Goal: Information Seeking & Learning: Learn about a topic

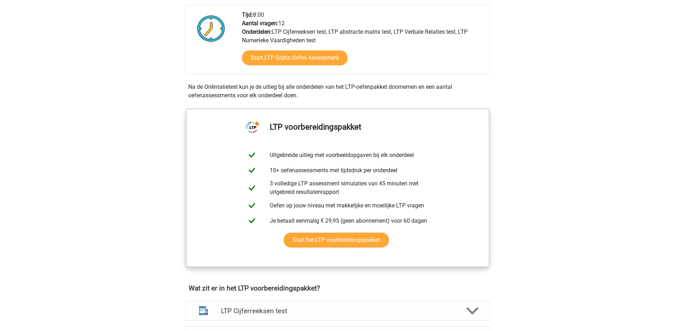
scroll to position [196, 0]
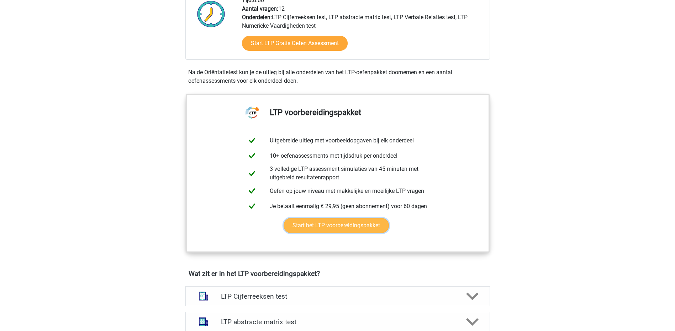
click at [311, 228] on link "Start het LTP voorbereidingspakket" at bounding box center [335, 225] width 105 height 15
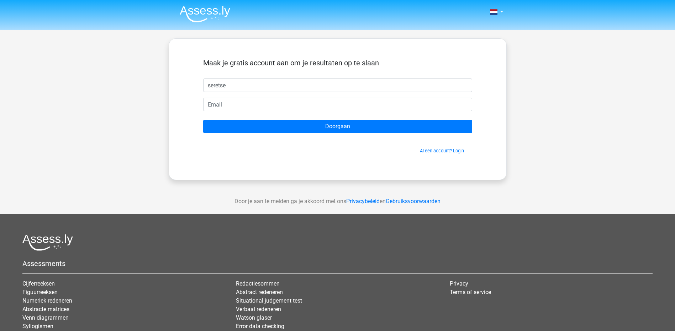
type input "seretse"
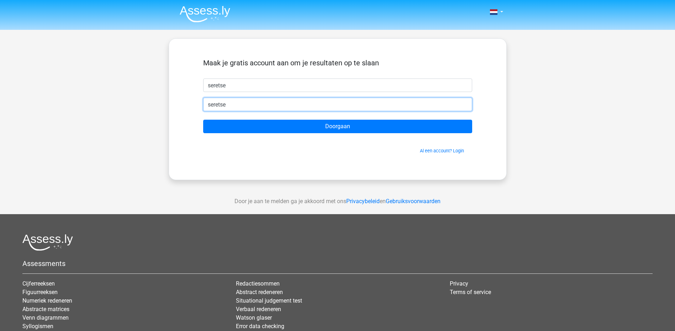
type input "[EMAIL_ADDRESS][DOMAIN_NAME]"
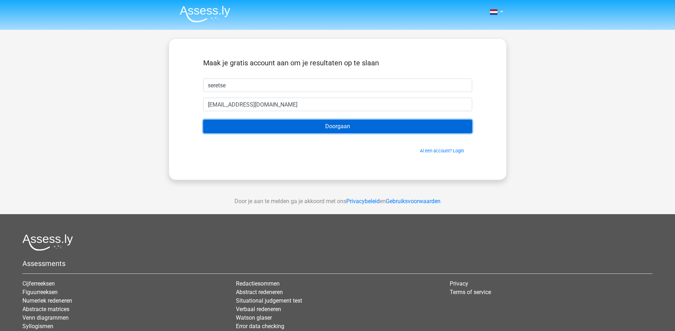
click at [331, 128] on input "Doorgaan" at bounding box center [337, 127] width 269 height 14
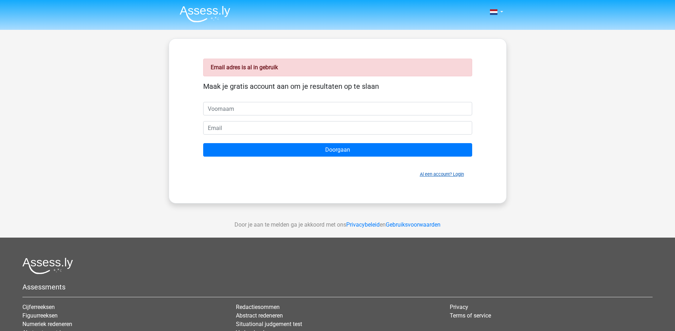
click at [444, 175] on link "Al een account? Login" at bounding box center [442, 174] width 44 height 5
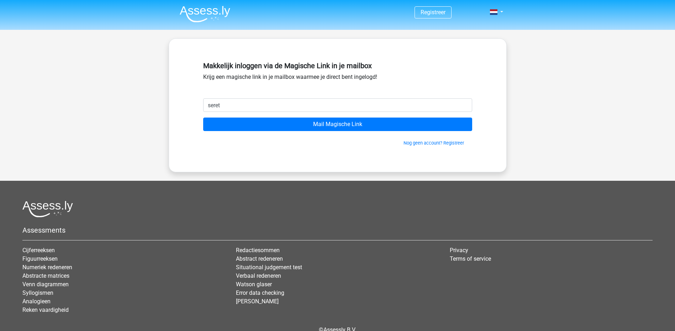
type input "seretsenice@hotmail.com"
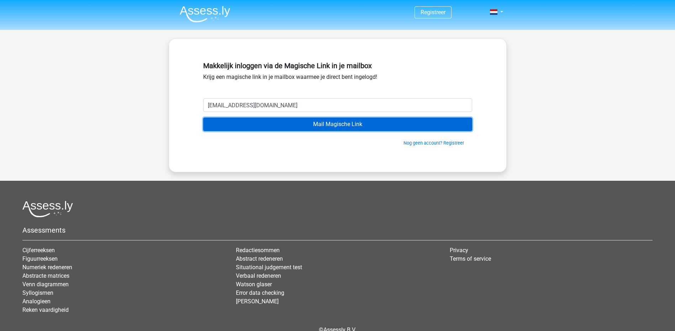
click at [347, 124] on input "Mail Magische Link" at bounding box center [337, 125] width 269 height 14
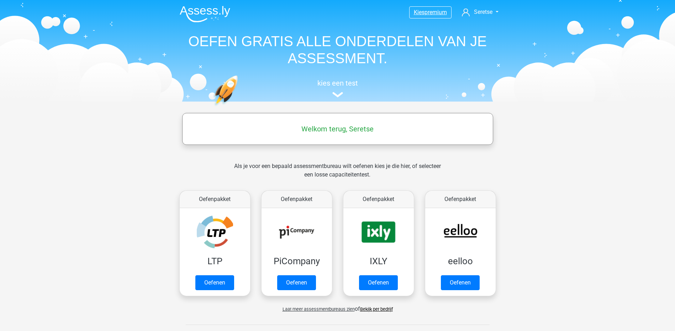
click at [430, 13] on span "premium" at bounding box center [435, 12] width 22 height 7
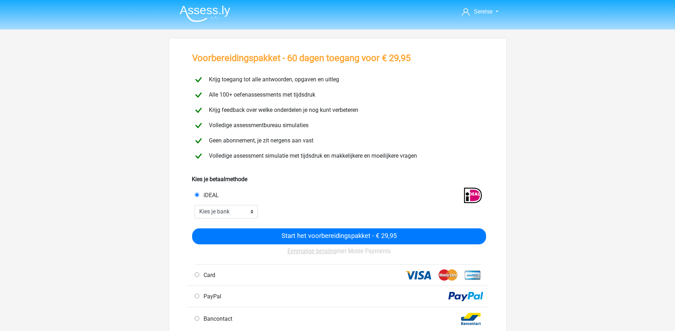
scroll to position [1, 0]
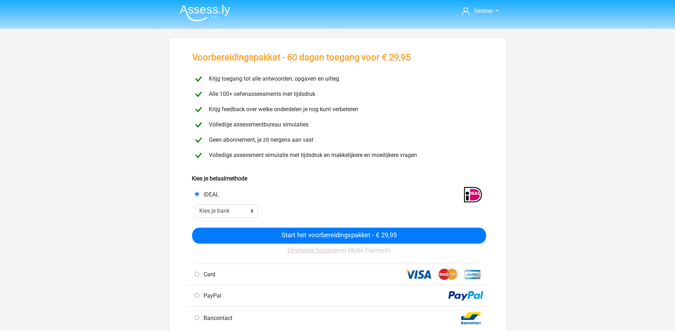
click at [579, 234] on div "Seretse seretsenice@hotmail.com" at bounding box center [337, 283] width 675 height 568
click at [230, 209] on select "Kies je bank ABN AMRO ING Rabobank ASN Bank bunq Knab N26 NN Regiobank Revolut …" at bounding box center [227, 212] width 64 height 14
select select "ideal_SNSBNL2A"
click at [195, 205] on select "Kies je bank ABN AMRO ING Rabobank ASN Bank bunq Knab N26 NN Regiobank Revolut …" at bounding box center [227, 212] width 64 height 14
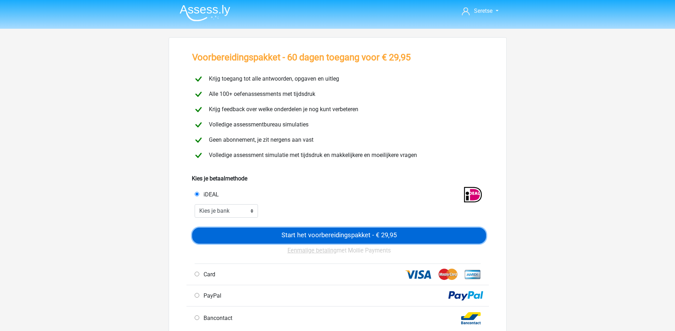
click at [324, 235] on input "Start het voorbereidingspakket - € 29,95" at bounding box center [339, 236] width 294 height 16
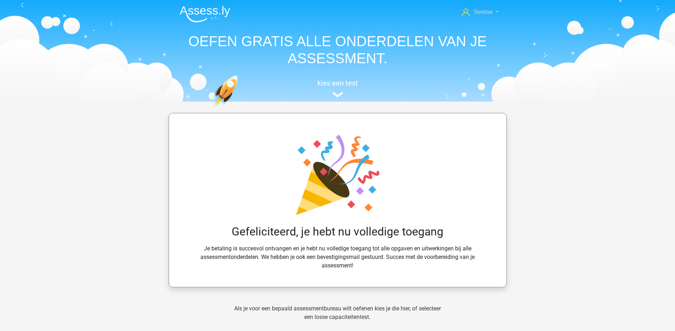
click at [493, 11] on link "Seretse" at bounding box center [480, 12] width 42 height 9
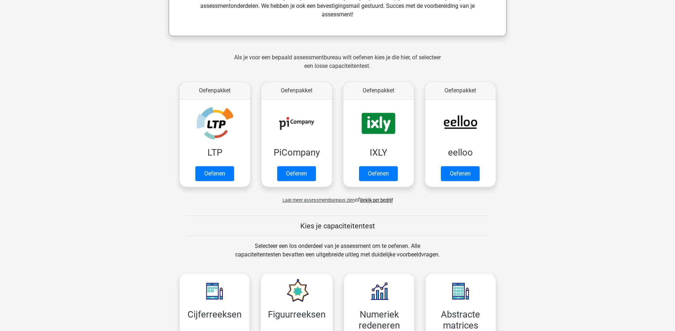
scroll to position [260, 0]
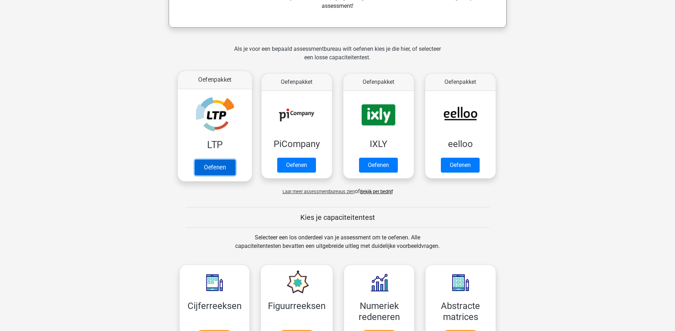
click at [212, 168] on link "Oefenen" at bounding box center [214, 168] width 41 height 16
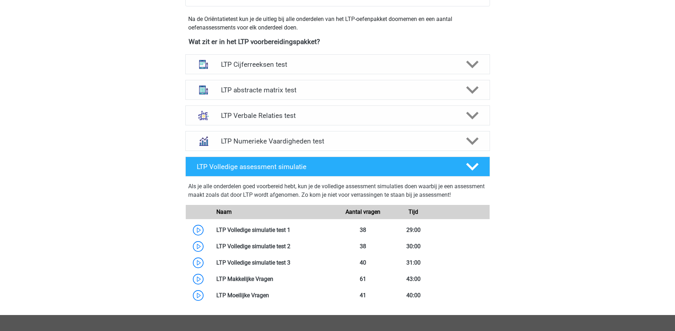
scroll to position [247, 0]
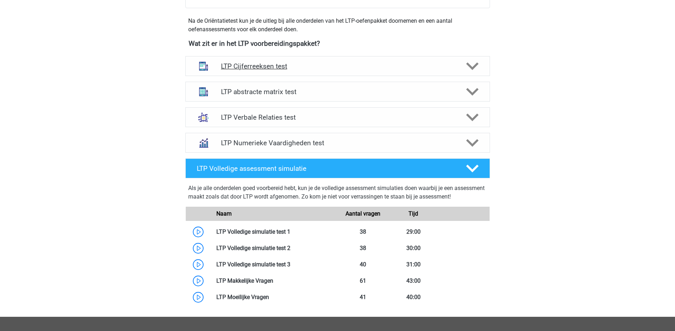
click at [267, 67] on h4 "LTP Cijferreeksen test" at bounding box center [337, 66] width 233 height 8
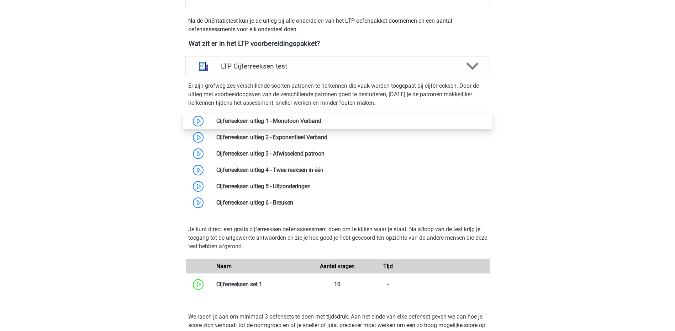
click at [321, 120] on link at bounding box center [321, 121] width 0 height 7
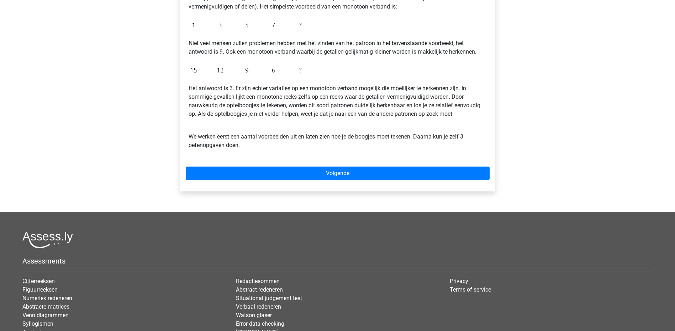
scroll to position [165, 0]
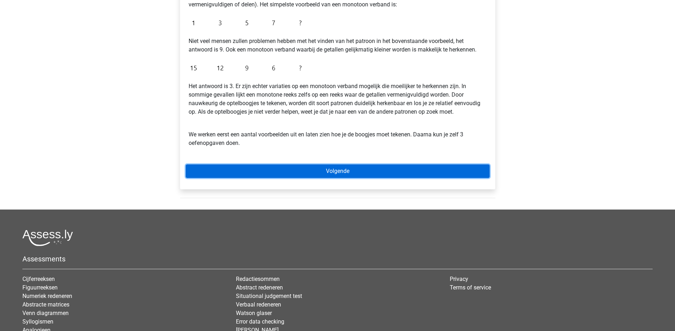
click at [321, 172] on link "Volgende" at bounding box center [338, 172] width 304 height 14
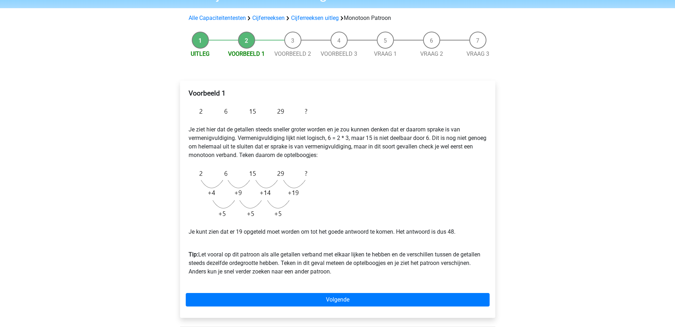
scroll to position [42, 0]
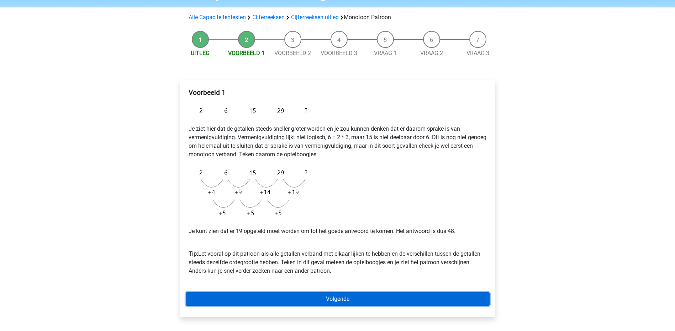
click at [343, 299] on link "Volgende" at bounding box center [338, 300] width 304 height 14
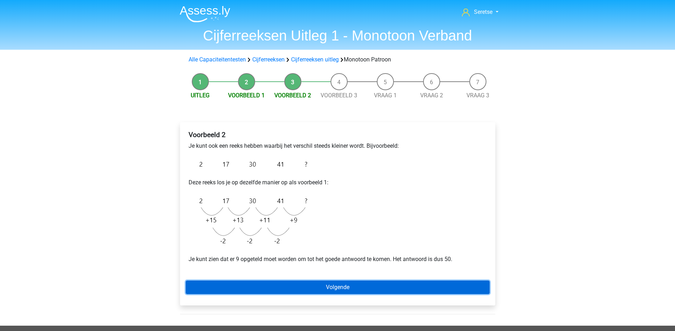
click at [326, 287] on link "Volgende" at bounding box center [338, 288] width 304 height 14
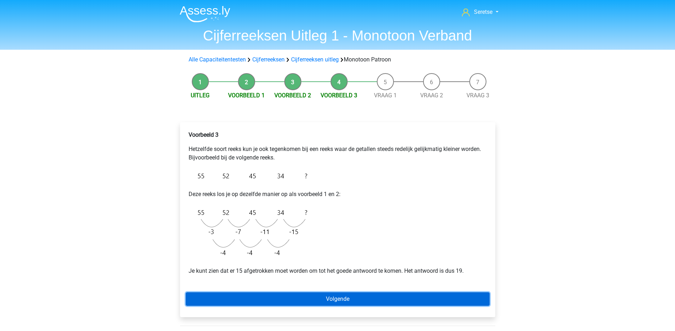
click at [331, 297] on link "Volgende" at bounding box center [338, 300] width 304 height 14
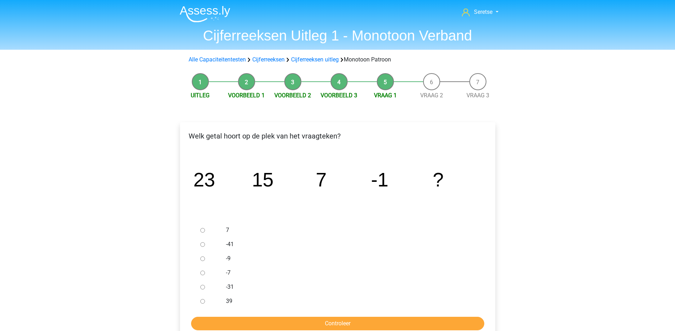
click at [202, 258] on input "-9" at bounding box center [202, 259] width 5 height 5
radio input "true"
click at [318, 324] on input "Controleer" at bounding box center [337, 324] width 293 height 14
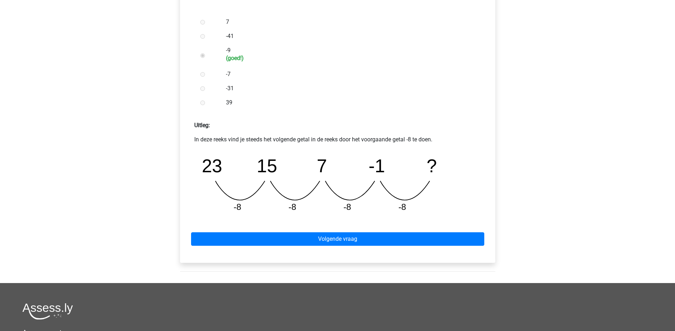
scroll to position [208, 0]
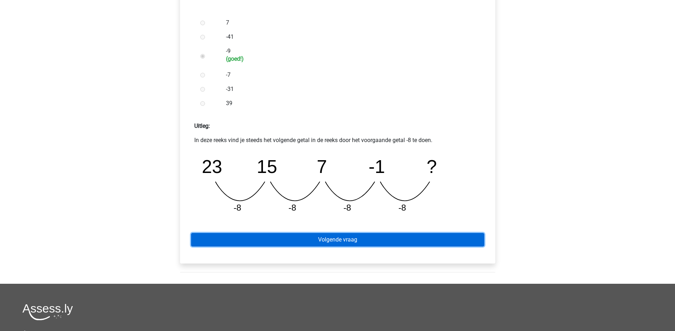
click at [277, 240] on link "Volgende vraag" at bounding box center [337, 240] width 293 height 14
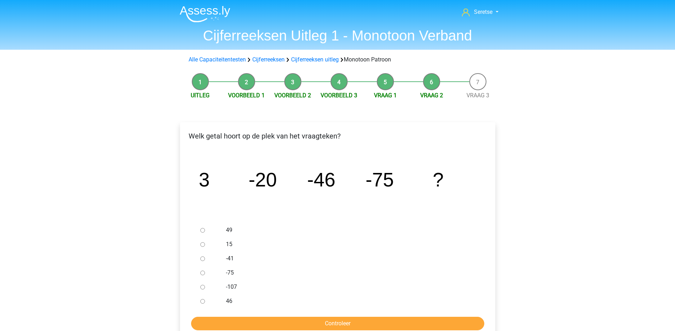
click at [203, 287] on input "-107" at bounding box center [202, 287] width 5 height 5
radio input "true"
click at [275, 324] on input "Controleer" at bounding box center [337, 324] width 293 height 14
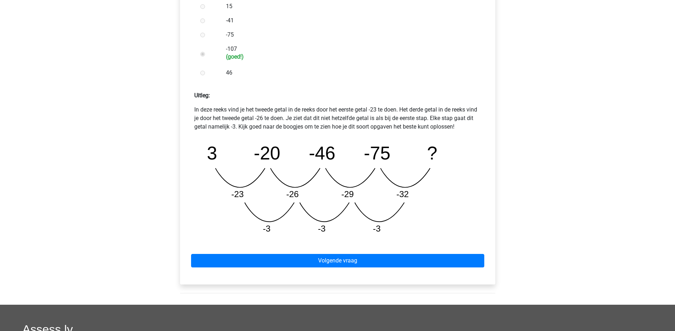
scroll to position [239, 0]
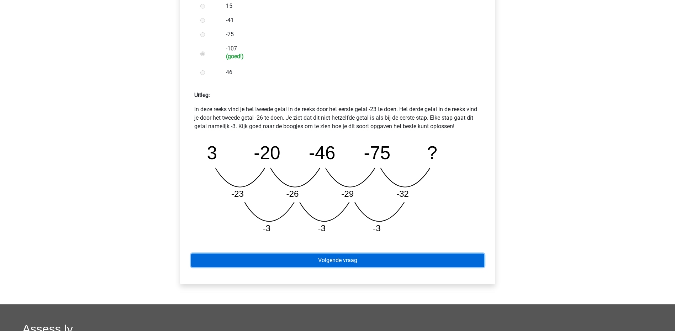
click at [307, 258] on link "Volgende vraag" at bounding box center [337, 261] width 293 height 14
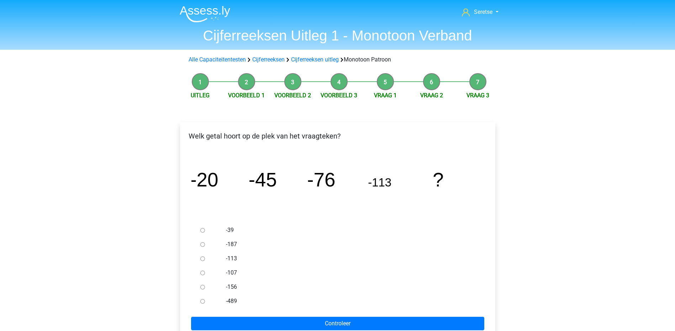
click at [202, 286] on input "-156" at bounding box center [202, 287] width 5 height 5
radio input "true"
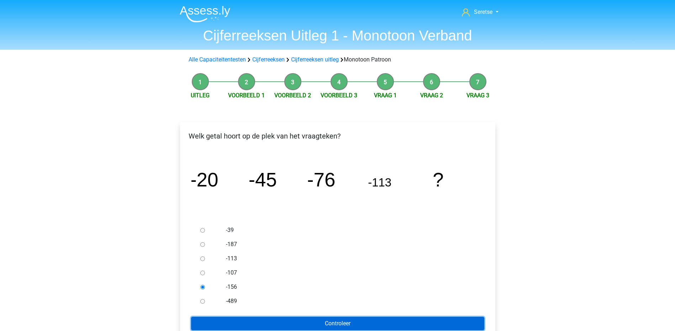
click at [287, 328] on input "Controleer" at bounding box center [337, 324] width 293 height 14
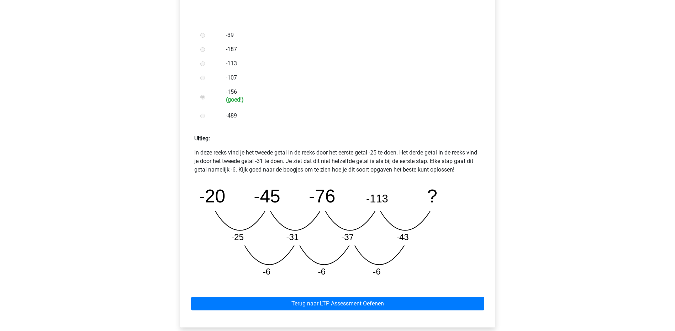
scroll to position [197, 0]
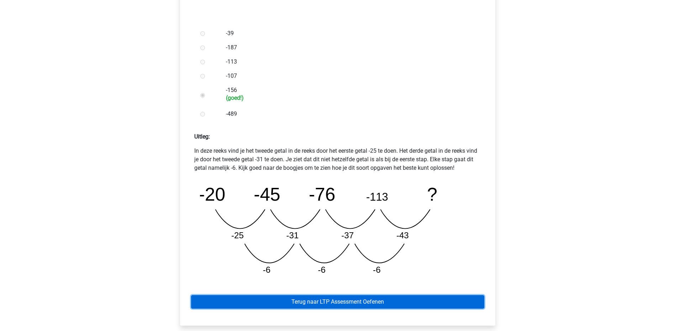
click at [372, 299] on link "Terug naar LTP Assessment Oefenen" at bounding box center [337, 303] width 293 height 14
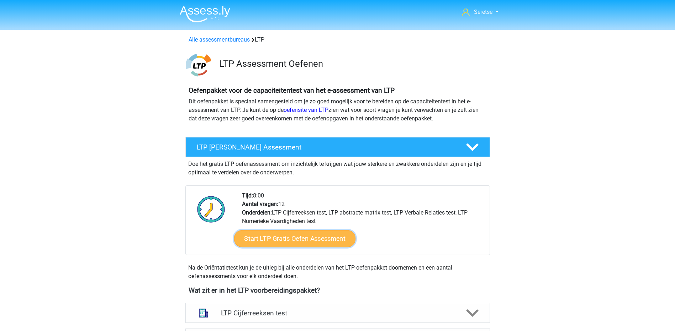
click at [283, 234] on link "Start LTP Gratis Oefen Assessment" at bounding box center [295, 238] width 122 height 17
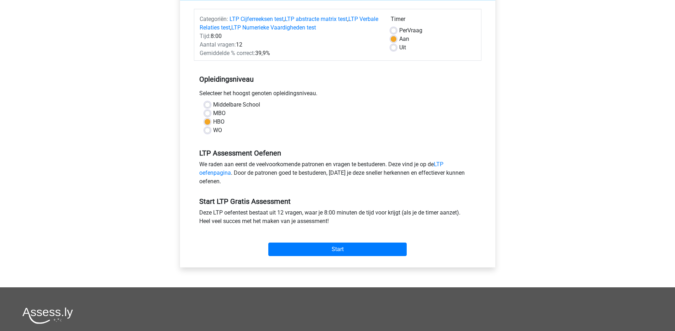
scroll to position [88, 0]
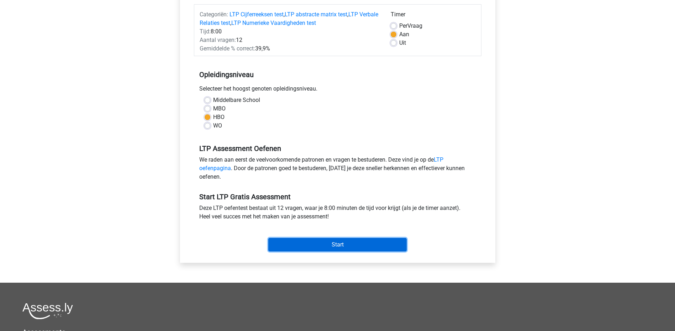
click at [333, 244] on input "Start" at bounding box center [337, 245] width 138 height 14
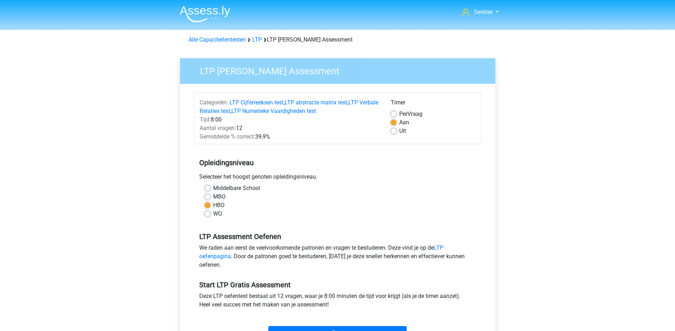
scroll to position [88, 0]
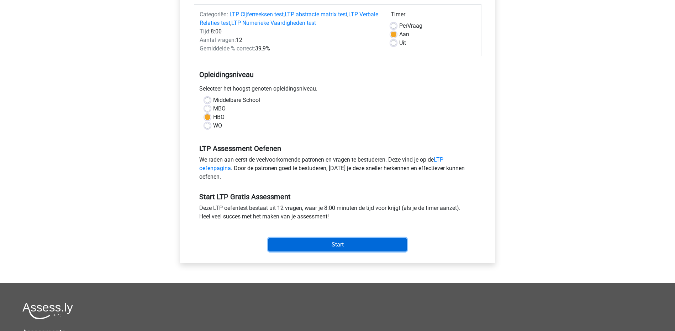
click at [284, 245] on input "Start" at bounding box center [337, 245] width 138 height 14
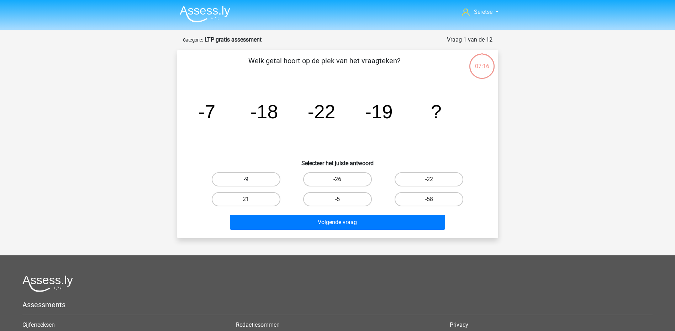
click at [258, 176] on label "-9" at bounding box center [246, 180] width 69 height 14
click at [250, 180] on input "-9" at bounding box center [248, 182] width 5 height 5
radio input "true"
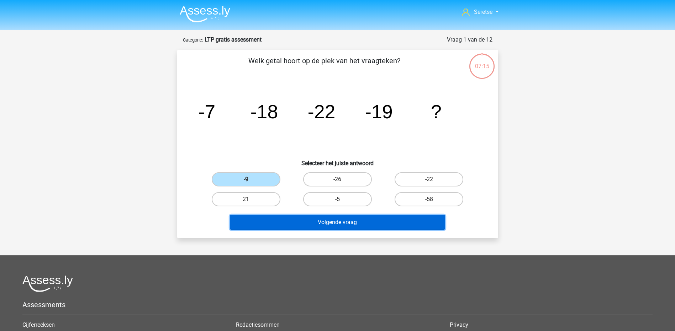
click at [316, 227] on button "Volgende vraag" at bounding box center [337, 222] width 215 height 15
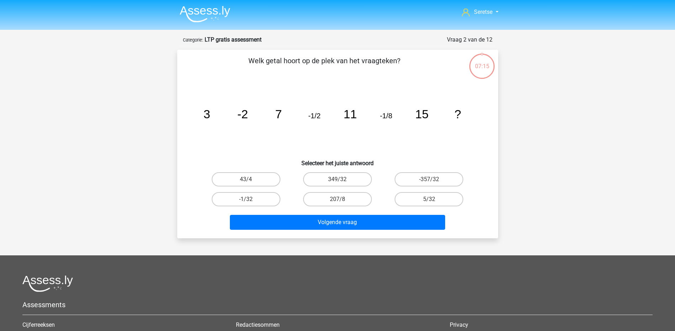
scroll to position [36, 0]
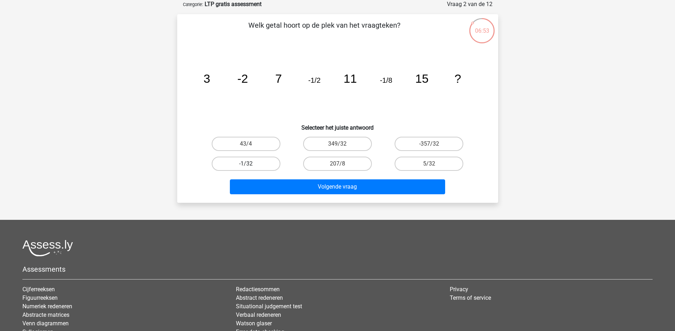
click at [254, 162] on label "-1/32" at bounding box center [246, 164] width 69 height 14
click at [250, 164] on input "-1/32" at bounding box center [248, 166] width 5 height 5
radio input "true"
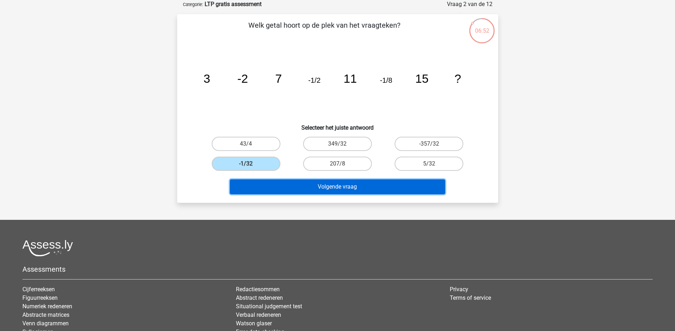
click at [297, 185] on button "Volgende vraag" at bounding box center [337, 187] width 215 height 15
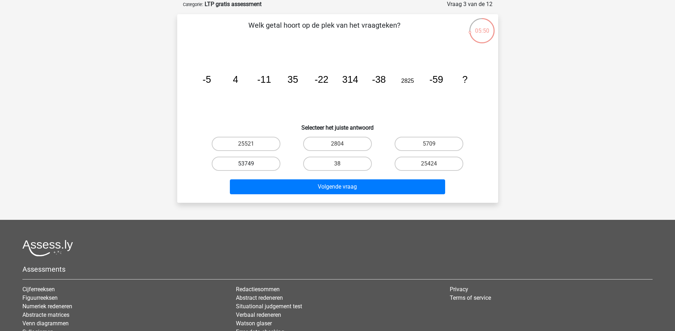
click at [253, 163] on label "53749" at bounding box center [246, 164] width 69 height 14
click at [250, 164] on input "53749" at bounding box center [248, 166] width 5 height 5
radio input "true"
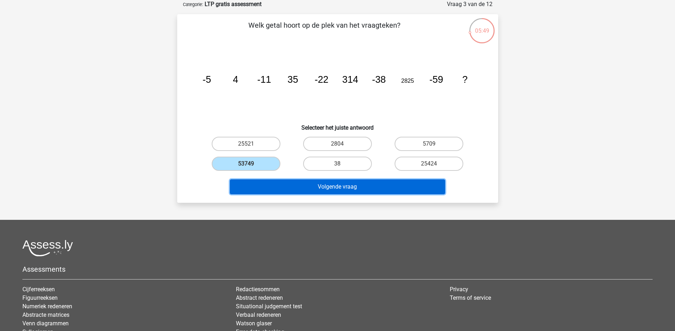
click at [308, 189] on button "Volgende vraag" at bounding box center [337, 187] width 215 height 15
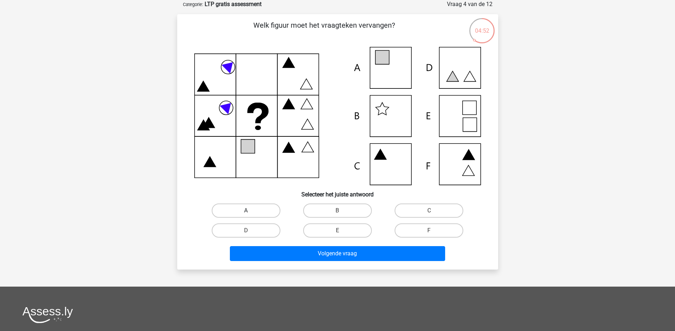
click at [249, 209] on label "A" at bounding box center [246, 211] width 69 height 14
click at [249, 211] on input "A" at bounding box center [248, 213] width 5 height 5
radio input "true"
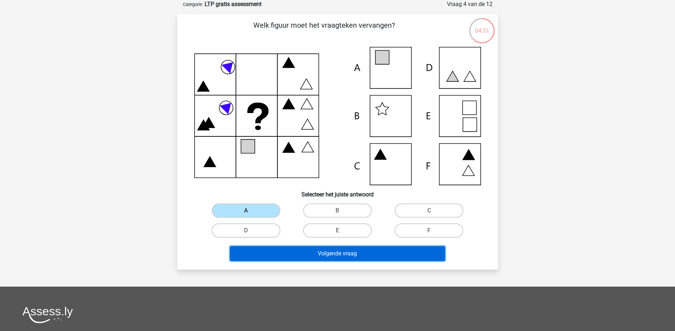
click at [334, 259] on button "Volgende vraag" at bounding box center [337, 253] width 215 height 15
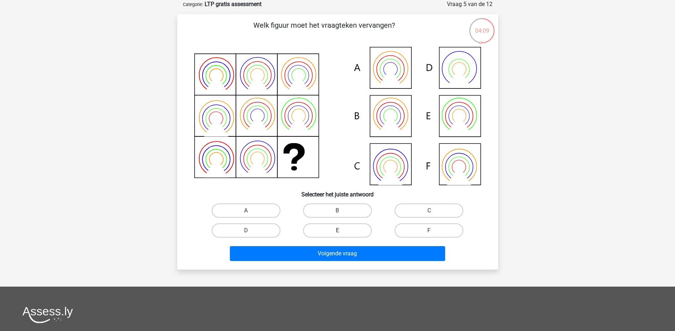
click at [344, 230] on label "E" at bounding box center [337, 231] width 69 height 14
click at [342, 231] on input "E" at bounding box center [339, 233] width 5 height 5
radio input "true"
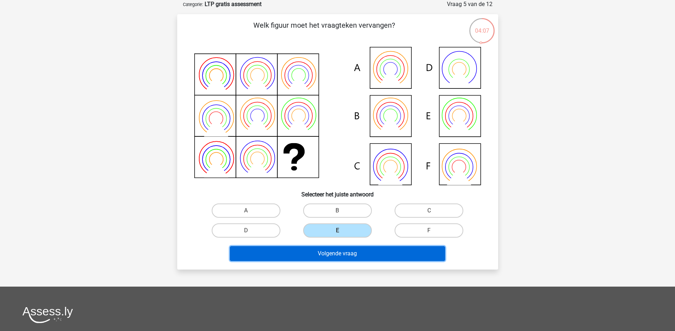
click at [354, 254] on button "Volgende vraag" at bounding box center [337, 253] width 215 height 15
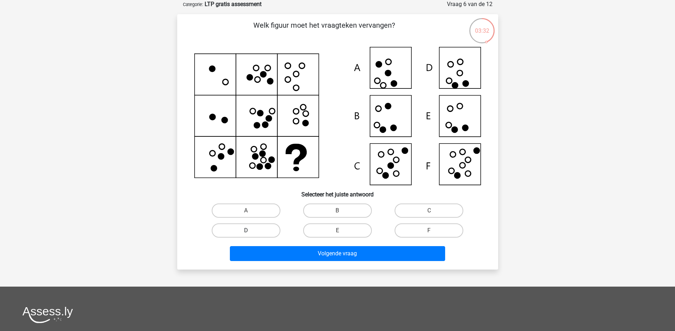
click at [252, 227] on label "D" at bounding box center [246, 231] width 69 height 14
click at [250, 231] on input "D" at bounding box center [248, 233] width 5 height 5
radio input "true"
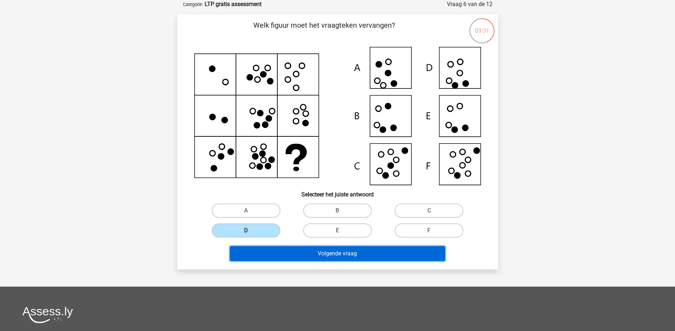
click at [307, 249] on button "Volgende vraag" at bounding box center [337, 253] width 215 height 15
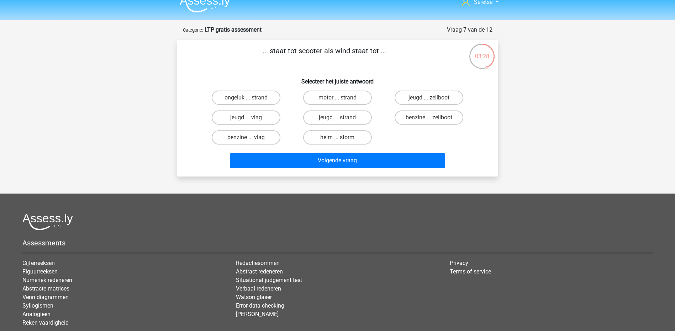
scroll to position [0, 0]
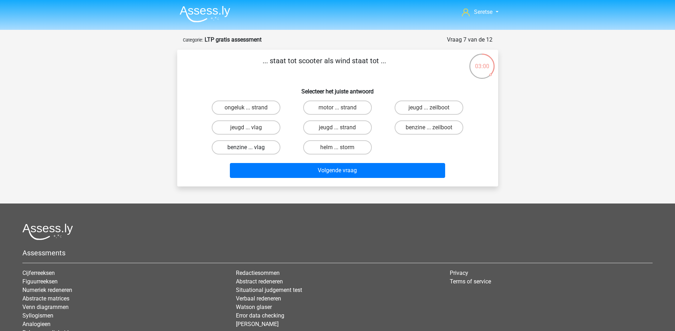
click at [257, 145] on label "benzine ... vlag" at bounding box center [246, 147] width 69 height 14
click at [250, 148] on input "benzine ... vlag" at bounding box center [248, 150] width 5 height 5
radio input "true"
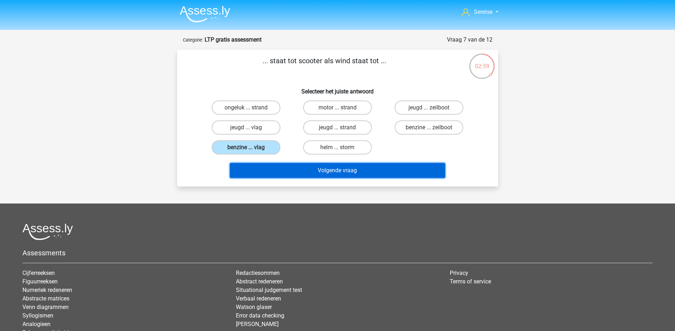
click at [297, 171] on button "Volgende vraag" at bounding box center [337, 170] width 215 height 15
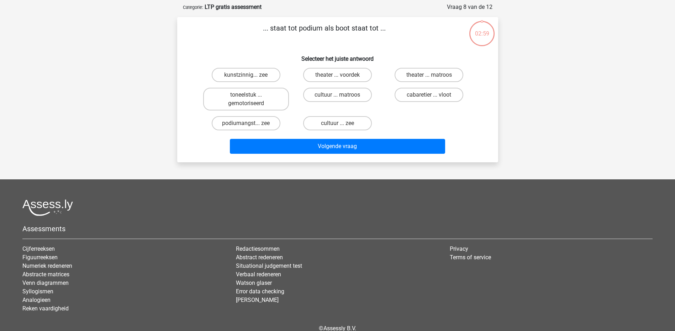
scroll to position [36, 0]
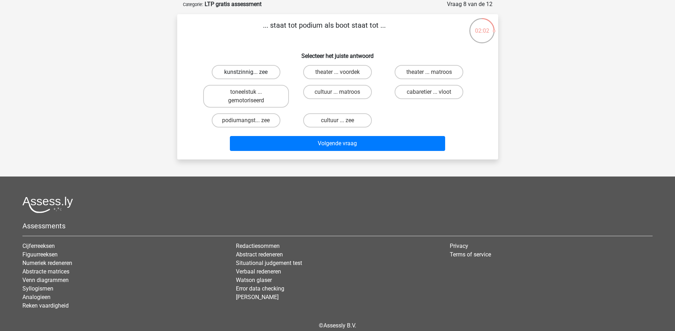
click at [253, 73] on label "kunstzinnig... zee" at bounding box center [246, 72] width 69 height 14
click at [250, 73] on input "kunstzinnig... zee" at bounding box center [248, 74] width 5 height 5
radio input "true"
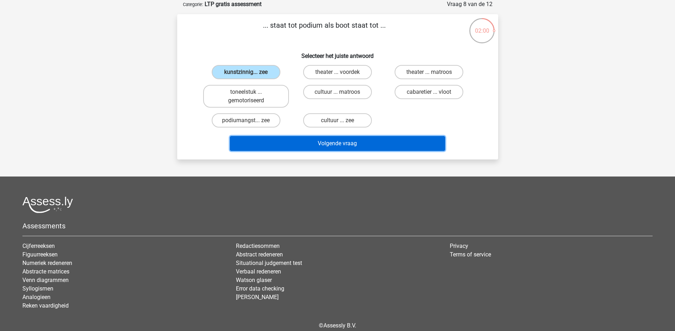
click at [320, 143] on button "Volgende vraag" at bounding box center [337, 143] width 215 height 15
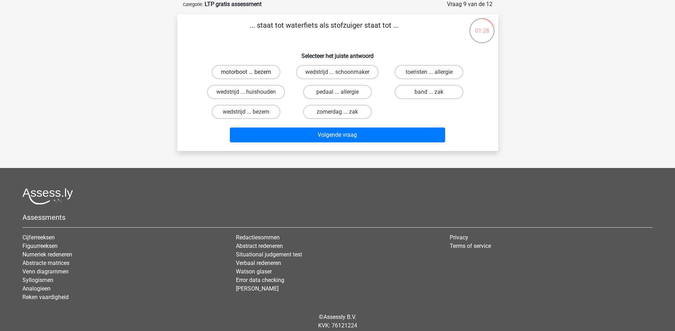
click at [269, 74] on label "motorboot ... bezem" at bounding box center [246, 72] width 69 height 14
click at [250, 74] on input "motorboot ... bezem" at bounding box center [248, 74] width 5 height 5
radio input "true"
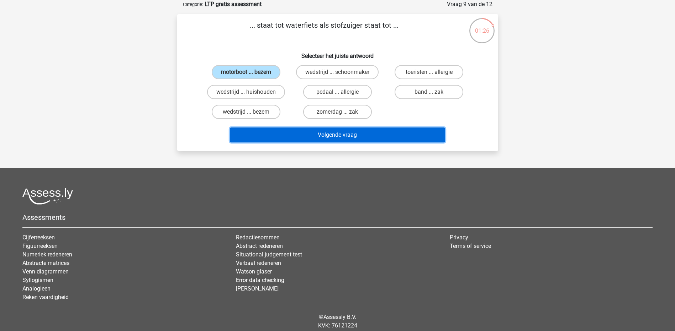
click at [326, 133] on button "Volgende vraag" at bounding box center [337, 135] width 215 height 15
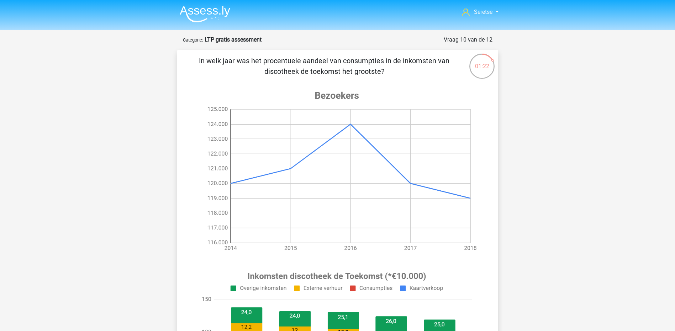
scroll to position [0, 0]
click at [326, 133] on image at bounding box center [336, 171] width 285 height 178
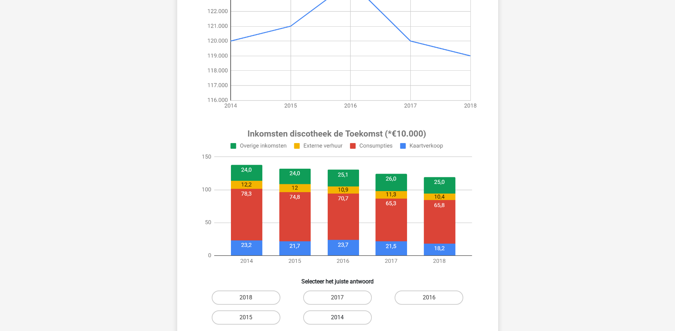
scroll to position [159, 0]
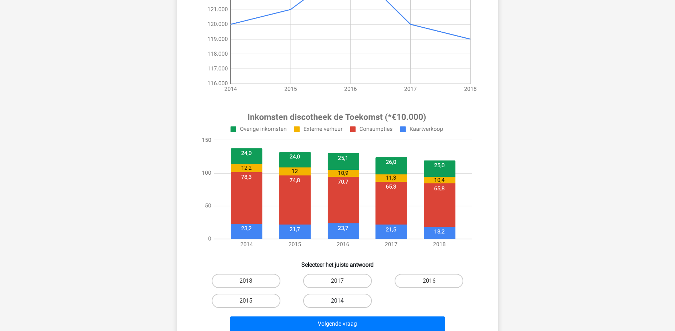
click at [350, 296] on label "2014" at bounding box center [337, 301] width 69 height 14
click at [342, 301] on input "2014" at bounding box center [339, 303] width 5 height 5
radio input "true"
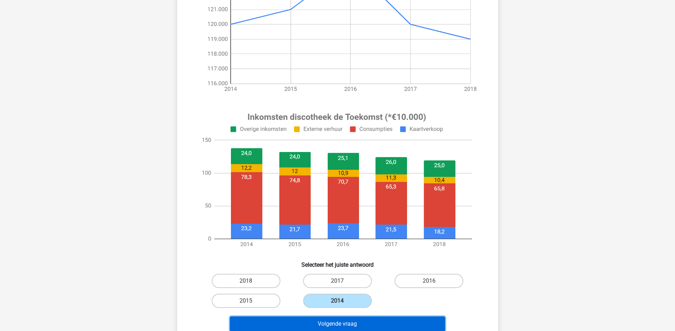
click at [362, 325] on button "Volgende vraag" at bounding box center [337, 324] width 215 height 15
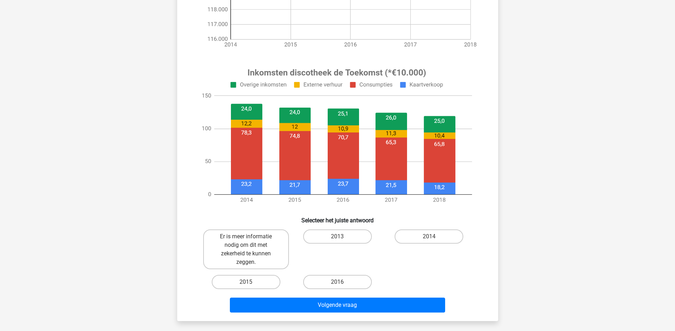
scroll to position [209, 0]
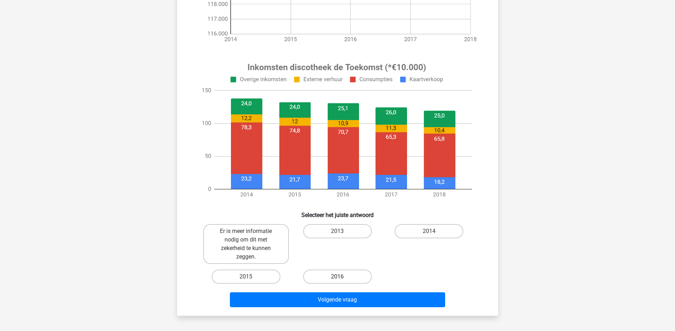
click at [333, 276] on label "2016" at bounding box center [337, 277] width 69 height 14
click at [337, 277] on input "2016" at bounding box center [339, 279] width 5 height 5
radio input "true"
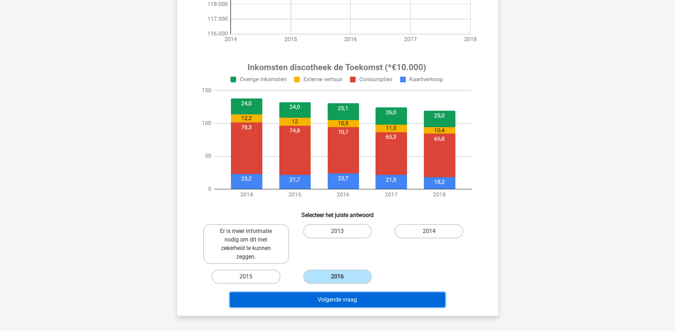
click at [351, 298] on button "Volgende vraag" at bounding box center [337, 300] width 215 height 15
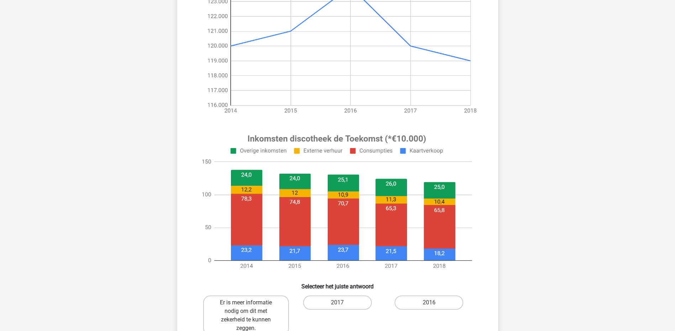
scroll to position [151, 0]
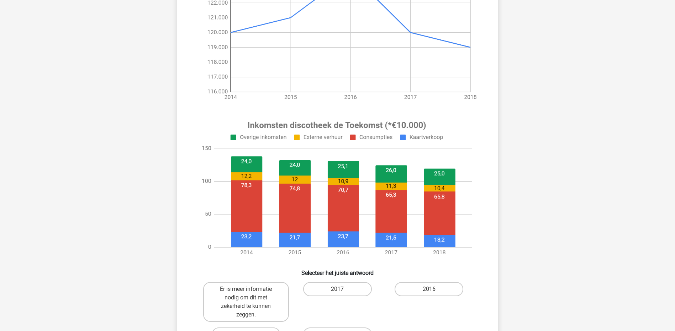
scroll to position [125, 0]
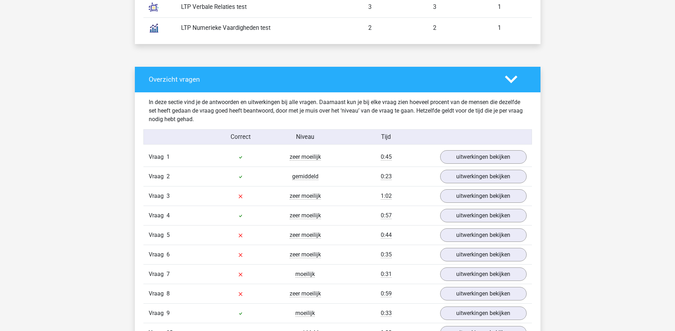
scroll to position [505, 0]
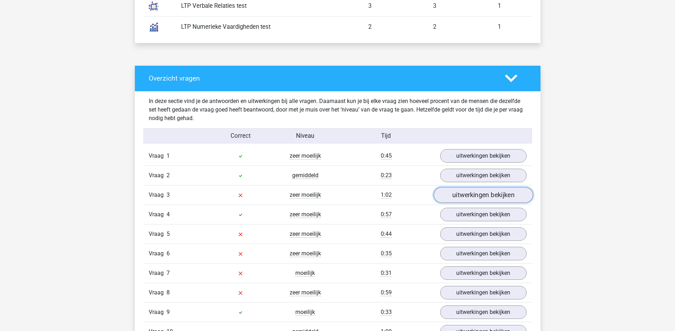
click at [466, 191] on link "uitwerkingen bekijken" at bounding box center [482, 195] width 99 height 16
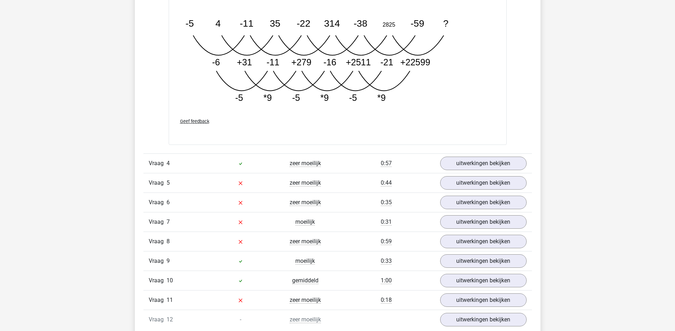
scroll to position [966, 0]
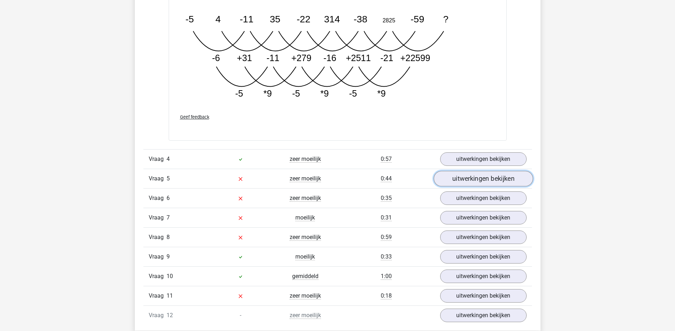
click at [484, 180] on link "uitwerkingen bekijken" at bounding box center [482, 179] width 99 height 16
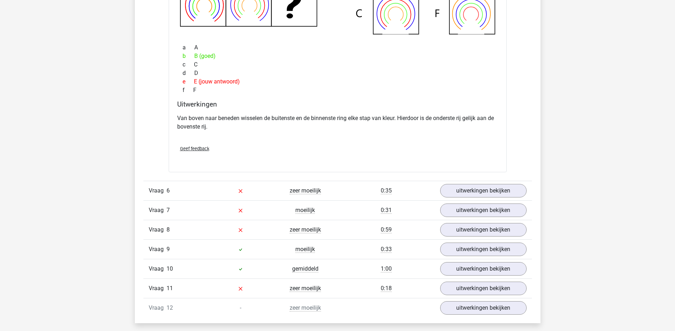
scroll to position [1295, 0]
click at [482, 188] on link "uitwerkingen bekijken" at bounding box center [482, 192] width 99 height 16
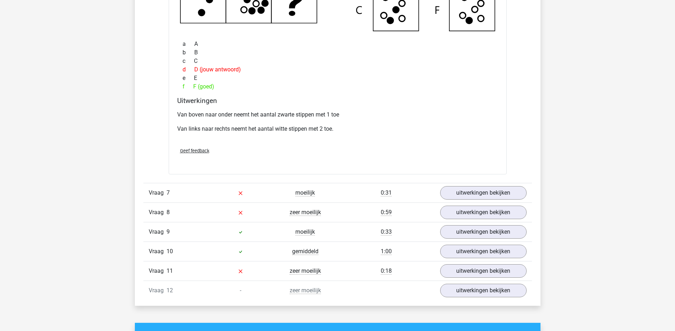
scroll to position [1648, 0]
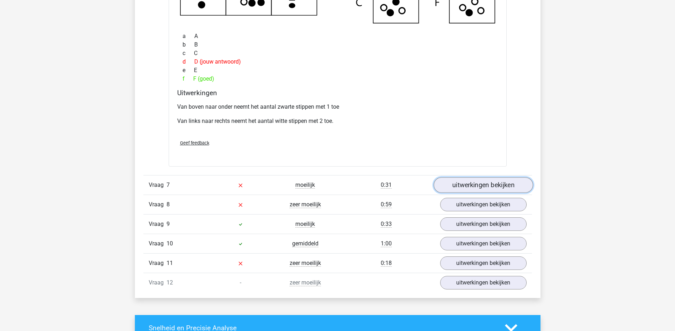
click at [476, 188] on link "uitwerkingen bekijken" at bounding box center [482, 185] width 99 height 16
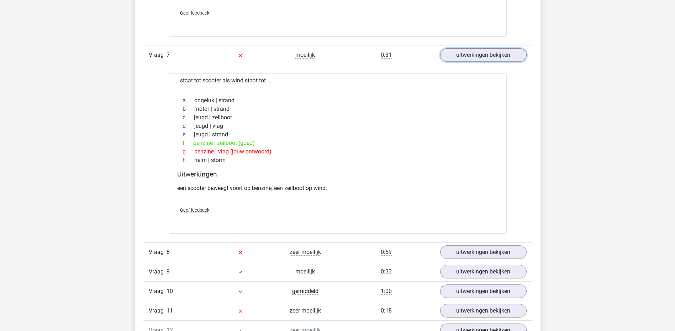
scroll to position [1767, 0]
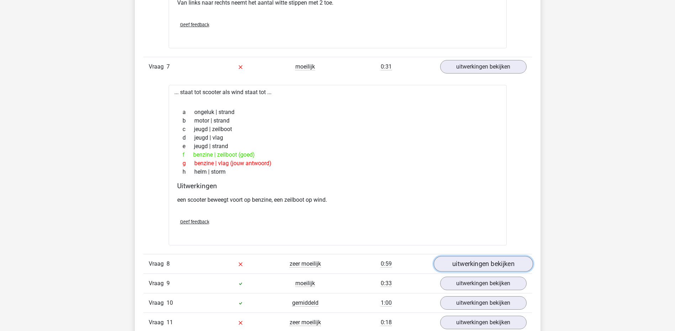
click at [477, 265] on link "uitwerkingen bekijken" at bounding box center [482, 264] width 99 height 16
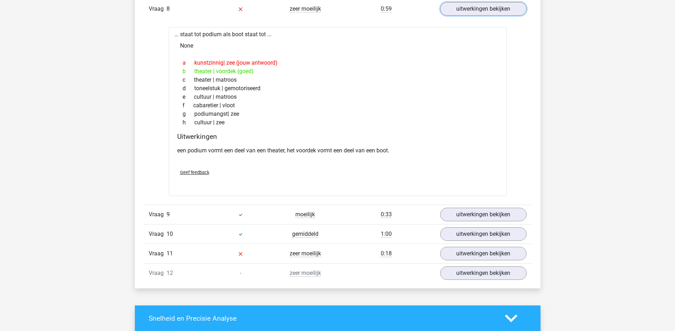
scroll to position [2055, 0]
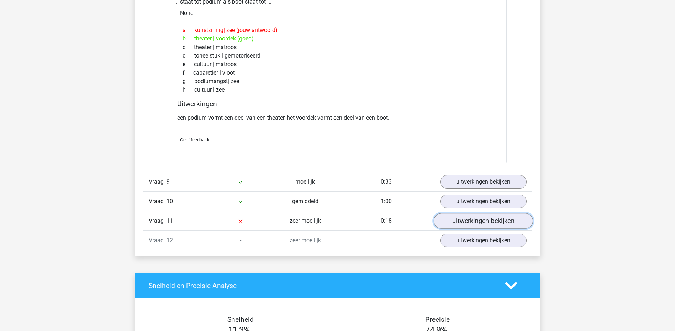
click at [476, 222] on link "uitwerkingen bekijken" at bounding box center [482, 222] width 99 height 16
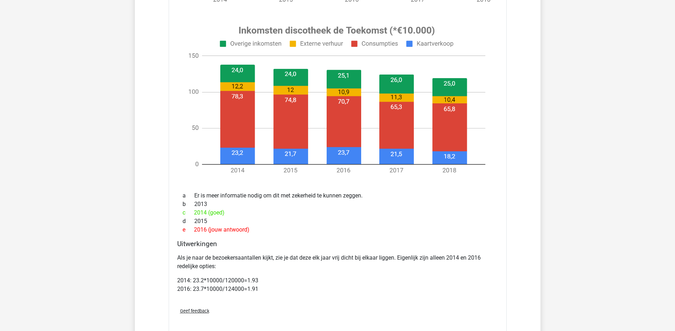
scroll to position [2492, 0]
